Goal: Find specific page/section: Find specific page/section

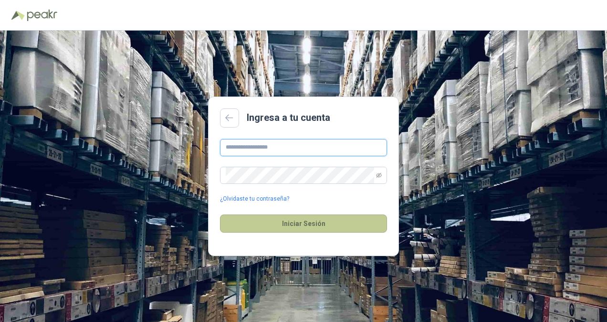
type input "**********"
click at [284, 227] on button "Iniciar Sesión" at bounding box center [303, 223] width 167 height 18
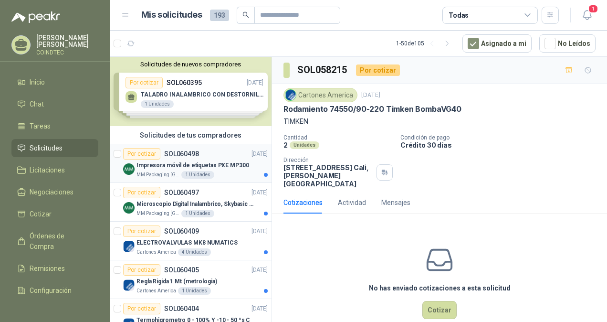
click at [209, 171] on div "1 Unidades" at bounding box center [197, 175] width 33 height 8
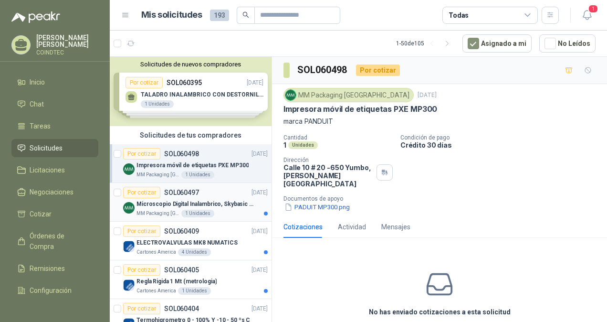
click at [210, 198] on div "Microscopio Digital Inalambrico, Skybasic 50x-1000x, Ampliac" at bounding box center [201, 203] width 131 height 11
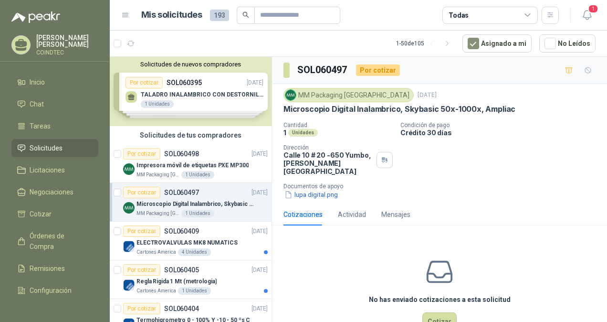
scroll to position [48, 0]
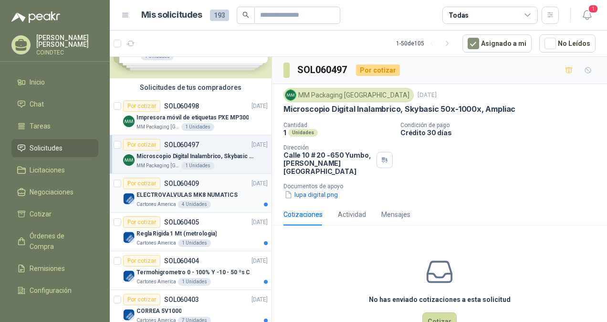
click at [210, 198] on p "ELECTROVALVULAS MK8 NUMATICS" at bounding box center [186, 194] width 101 height 9
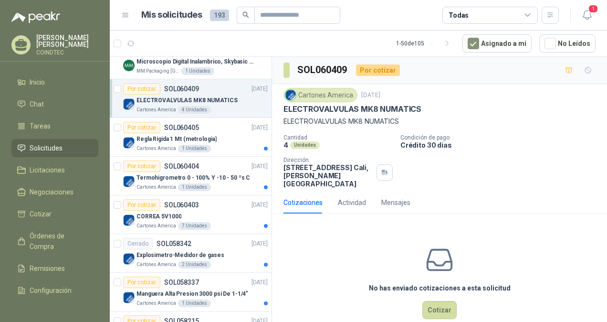
scroll to position [143, 0]
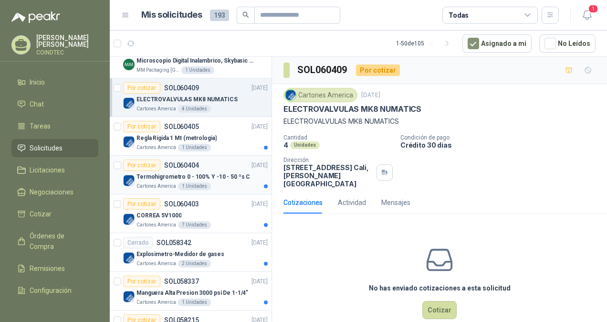
click at [218, 178] on p "Termohigrometro 0 - 100% Y -10 - 50 ºs C" at bounding box center [193, 176] width 114 height 9
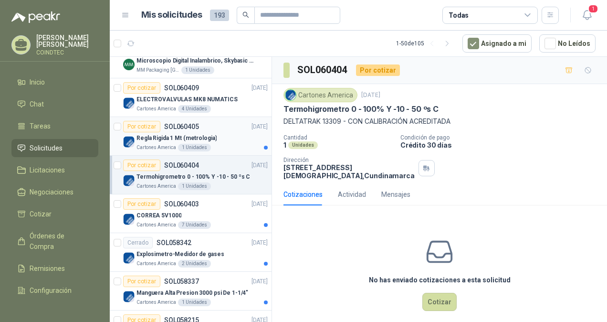
click at [232, 140] on div "Regla Rigida 1 Mt (metrologia)" at bounding box center [201, 137] width 131 height 11
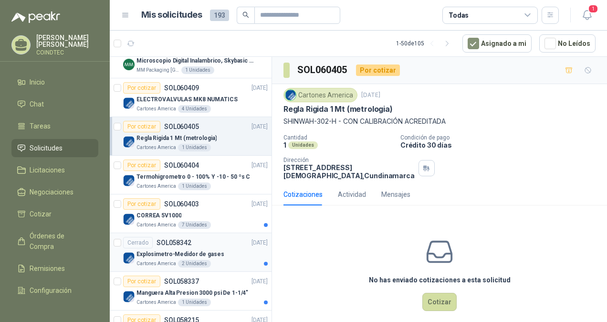
scroll to position [191, 0]
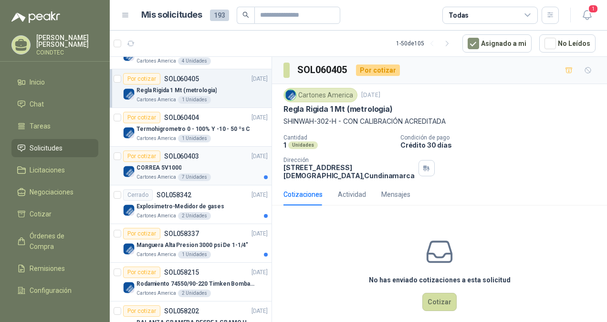
click at [228, 177] on div "Cartones America 7 Unidades" at bounding box center [201, 177] width 131 height 8
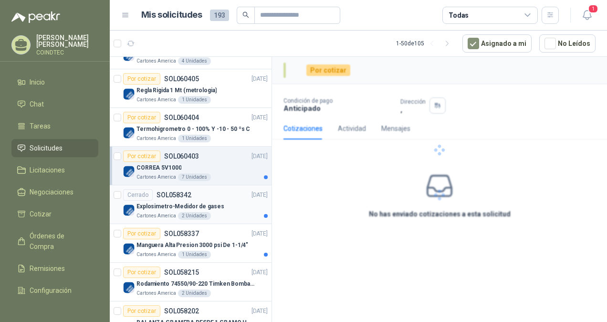
click at [229, 206] on div "Explosimetro-Medidor de gases" at bounding box center [201, 205] width 131 height 11
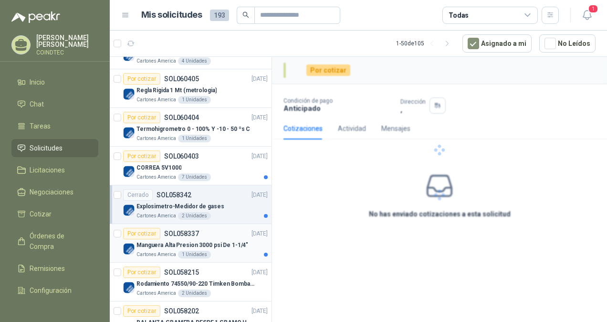
click at [230, 234] on div "Por cotizar SOL058337 [DATE]" at bounding box center [195, 233] width 145 height 11
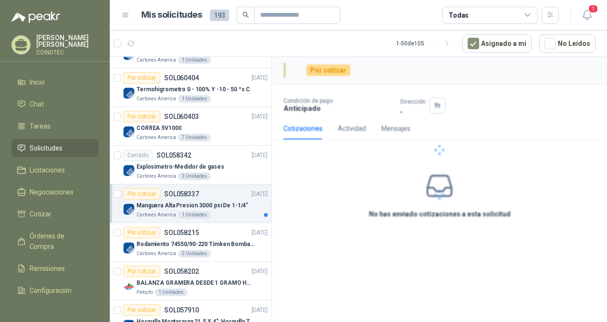
scroll to position [239, 0]
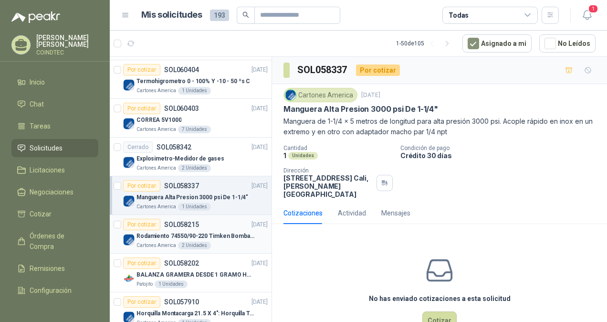
click at [233, 224] on div "Por cotizar SOL058215 [DATE]" at bounding box center [195, 224] width 145 height 11
